Goal: Download file/media

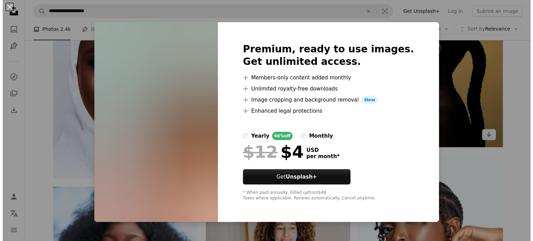
scroll to position [16903, 0]
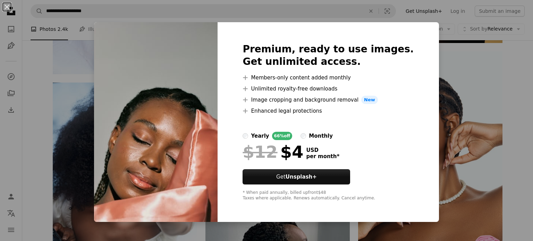
drag, startPoint x: 457, startPoint y: 71, endPoint x: 461, endPoint y: 79, distance: 8.8
click at [457, 71] on div "An X shape Premium, ready to use images. Get unlimited access. A plus sign Memb…" at bounding box center [266, 120] width 533 height 241
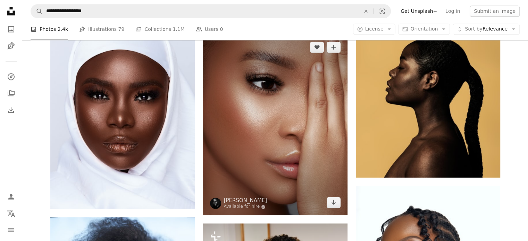
scroll to position [16764, 0]
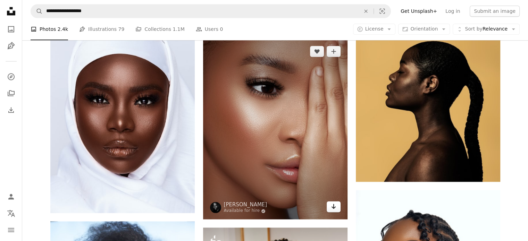
click at [330, 210] on link "Arrow pointing down" at bounding box center [334, 206] width 14 height 11
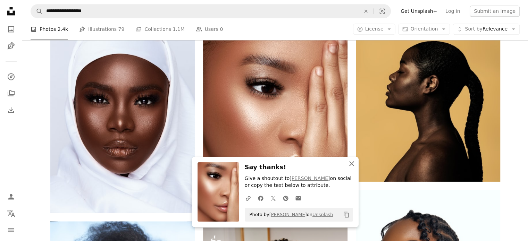
click at [350, 165] on icon "An X shape" at bounding box center [351, 164] width 8 height 8
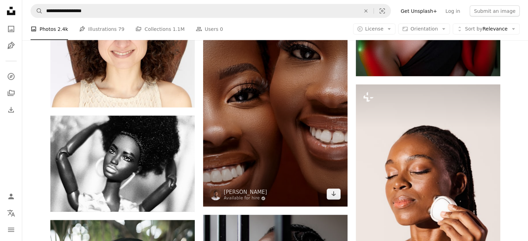
scroll to position [17285, 0]
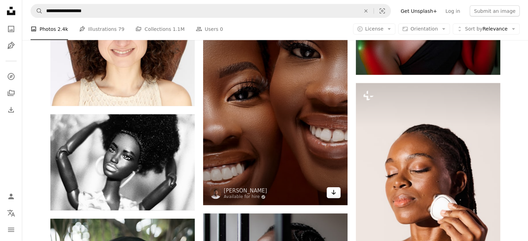
click at [337, 194] on link "Arrow pointing down" at bounding box center [334, 192] width 14 height 11
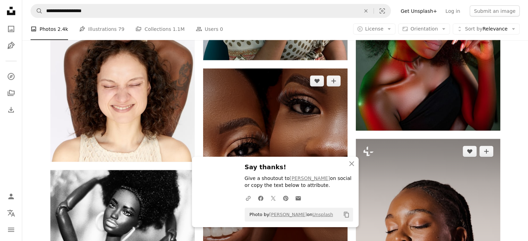
scroll to position [17216, 0]
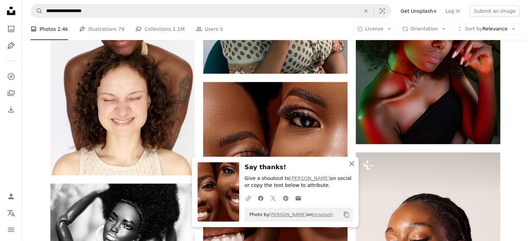
click at [350, 163] on icon "An X shape" at bounding box center [351, 164] width 8 height 8
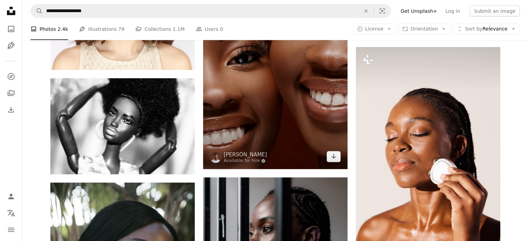
click at [240, 132] on img at bounding box center [275, 73] width 144 height 193
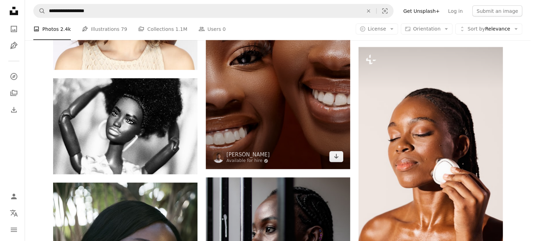
scroll to position [17285, 0]
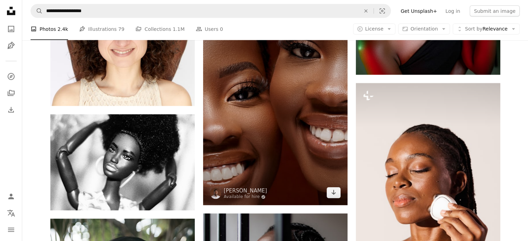
click at [316, 149] on img at bounding box center [275, 109] width 144 height 193
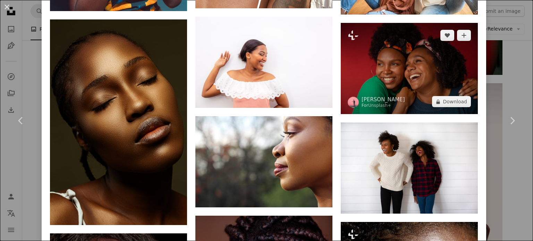
scroll to position [4039, 0]
